Goal: Information Seeking & Learning: Learn about a topic

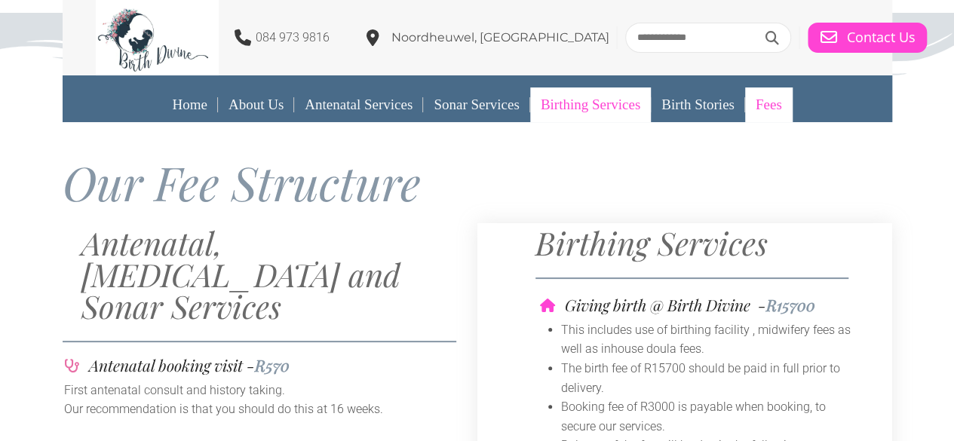
click at [561, 110] on link "Birthing Services" at bounding box center [590, 104] width 121 height 35
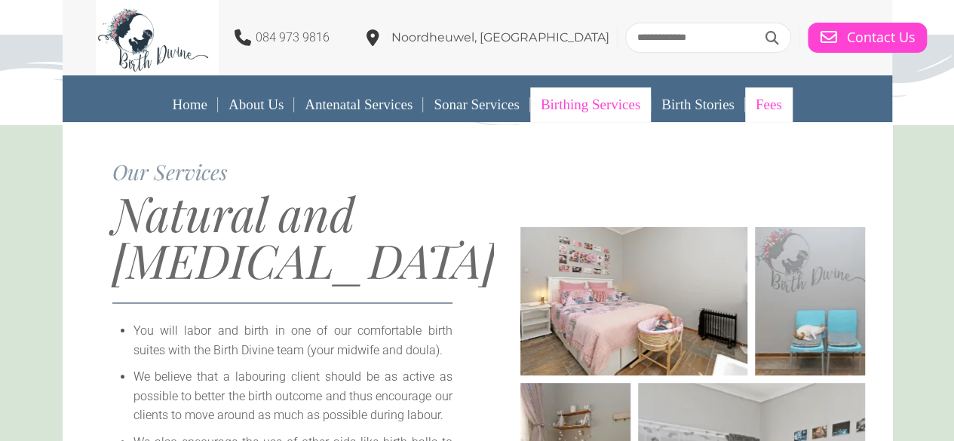
click at [771, 115] on link "Fees" at bounding box center [768, 104] width 47 height 35
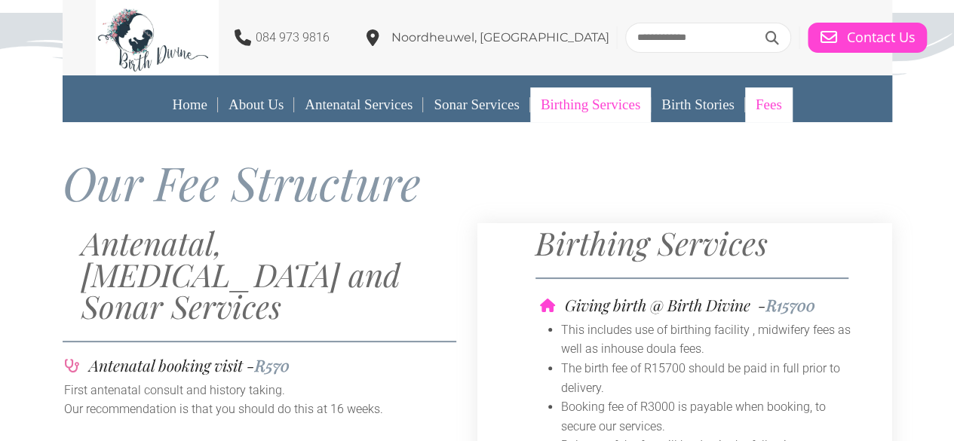
click at [617, 103] on link "Birthing Services" at bounding box center [590, 104] width 121 height 35
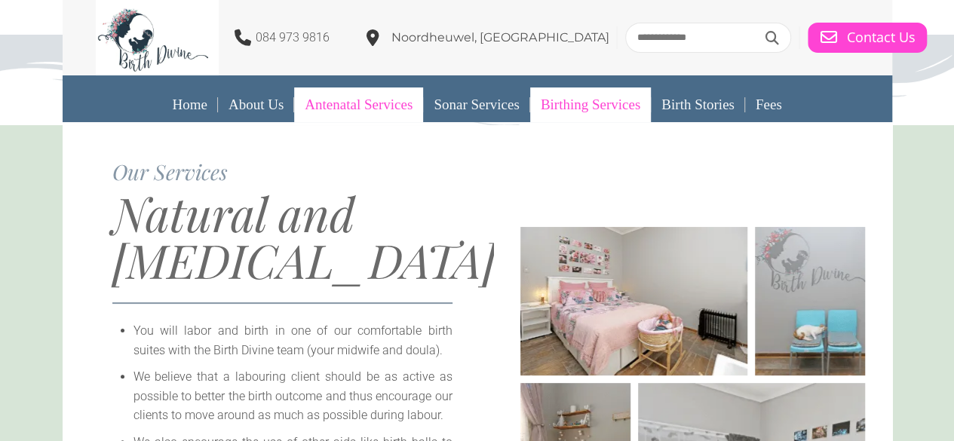
click at [327, 106] on link "Antenatal Services" at bounding box center [358, 104] width 129 height 35
